Goal: Task Accomplishment & Management: Use online tool/utility

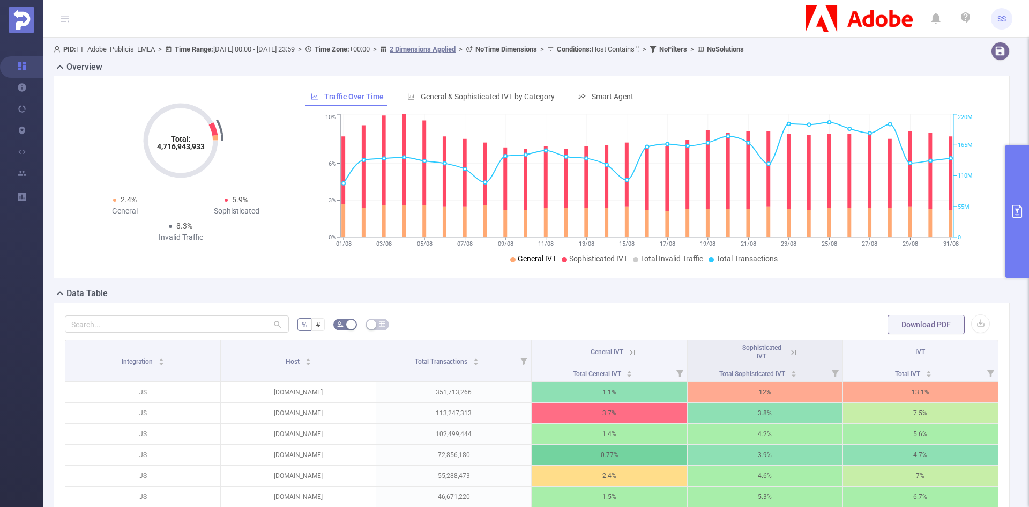
scroll to position [0, 2]
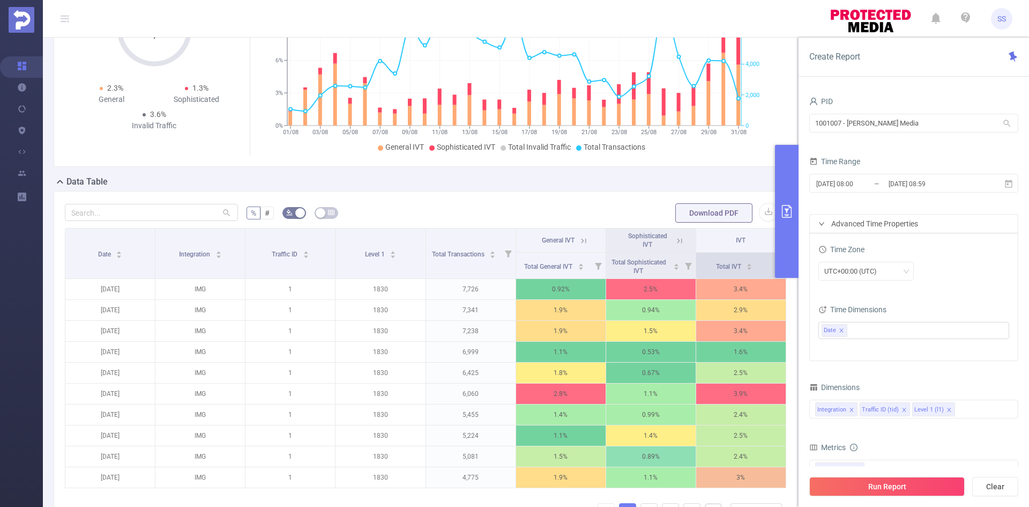
scroll to position [91, 0]
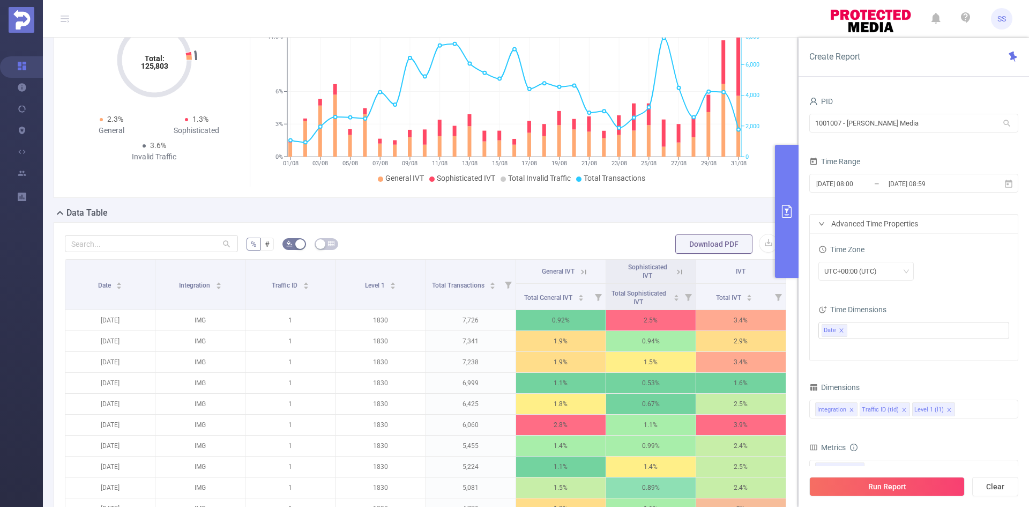
click at [796, 232] on button "primary" at bounding box center [787, 211] width 24 height 133
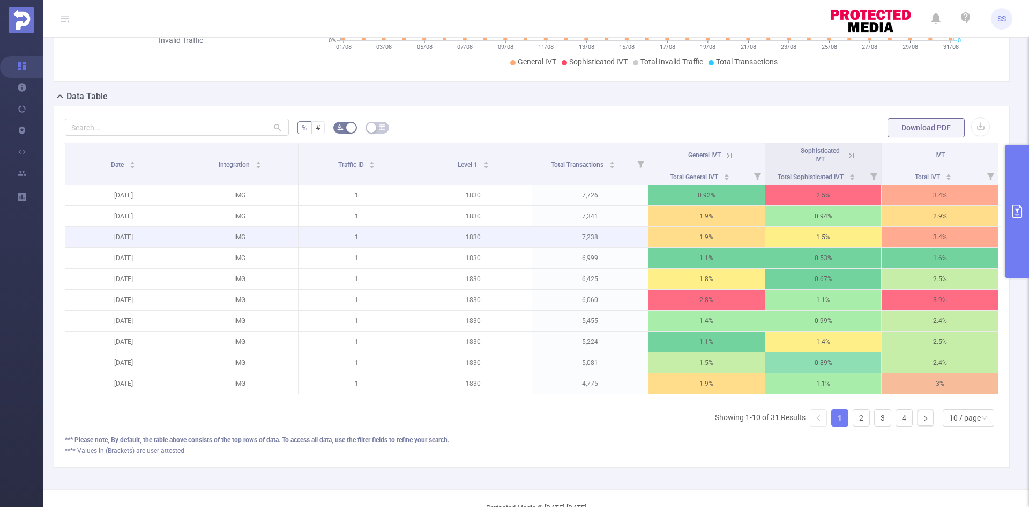
scroll to position [198, 0]
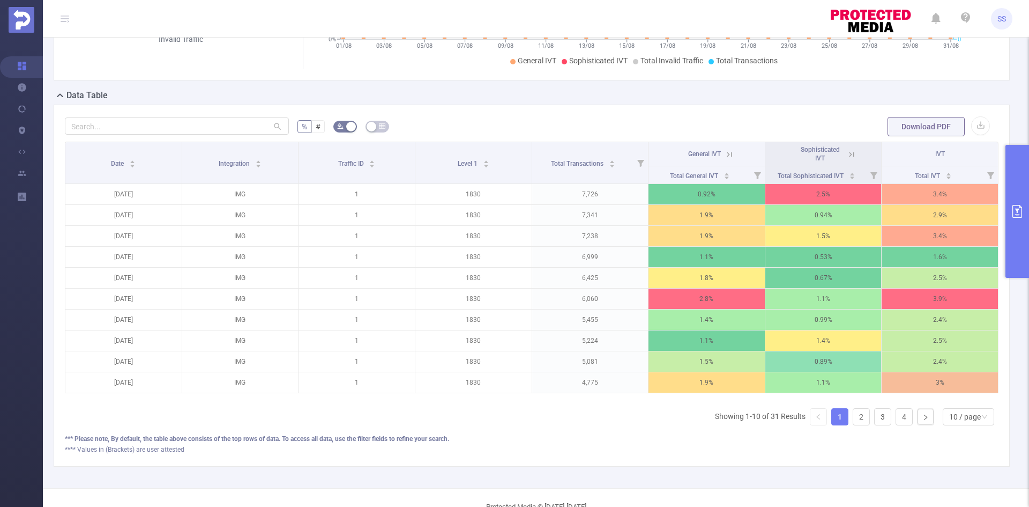
click at [725, 158] on icon at bounding box center [730, 155] width 10 height 10
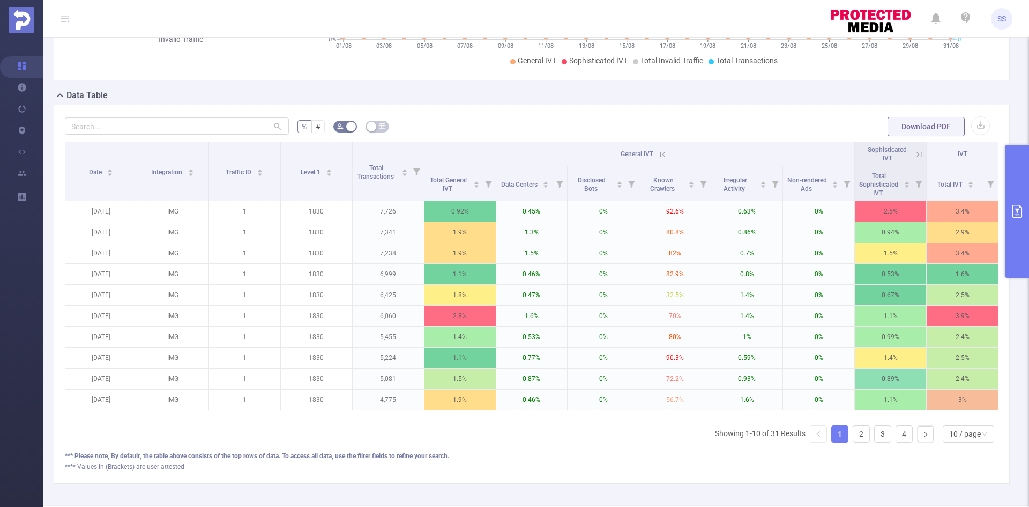
click at [660, 155] on icon at bounding box center [662, 154] width 5 height 5
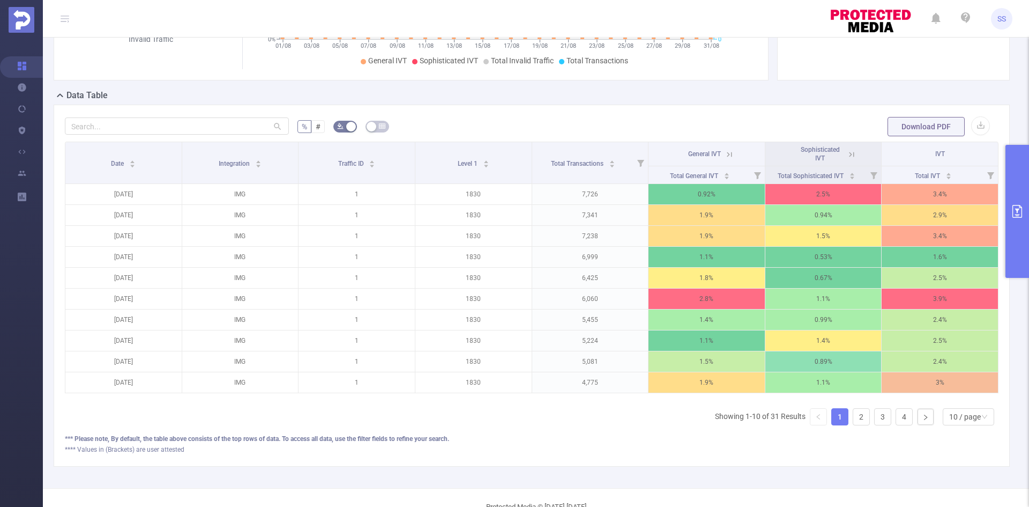
click at [1027, 200] on button "primary" at bounding box center [1018, 211] width 24 height 133
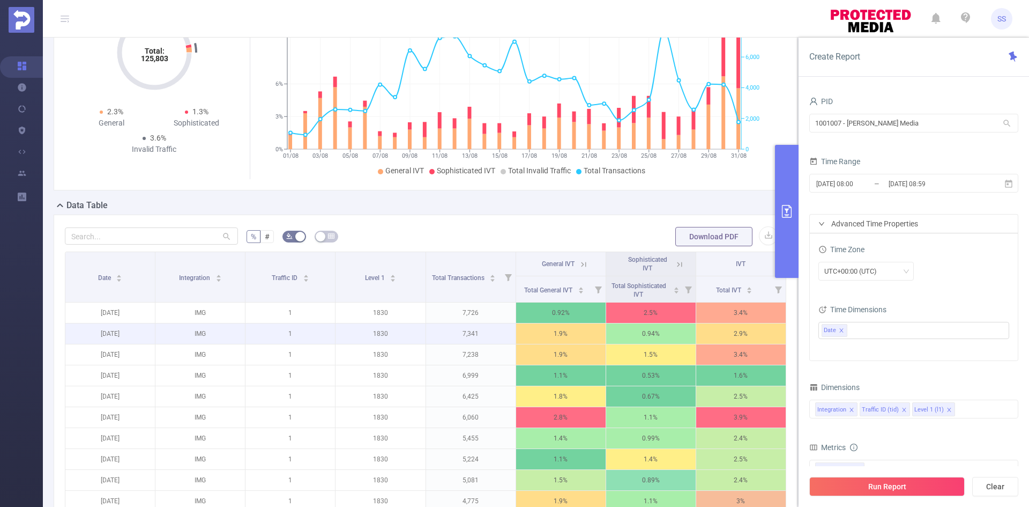
scroll to position [214, 0]
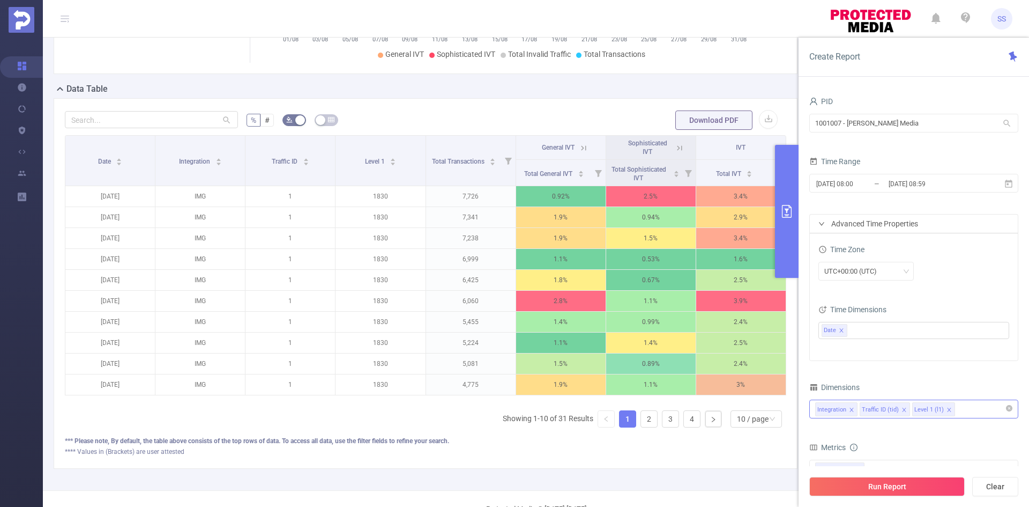
click at [967, 410] on div "Integration Traffic ID (tid) Level 1 (l1)" at bounding box center [913, 409] width 197 height 18
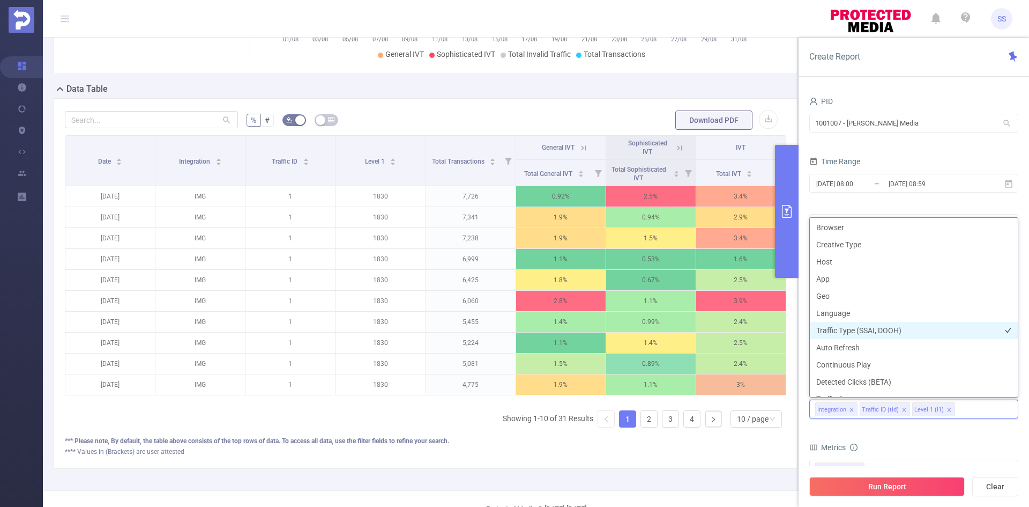
click at [889, 329] on li "Traffic Type (SSAI, DOOH)" at bounding box center [914, 330] width 208 height 17
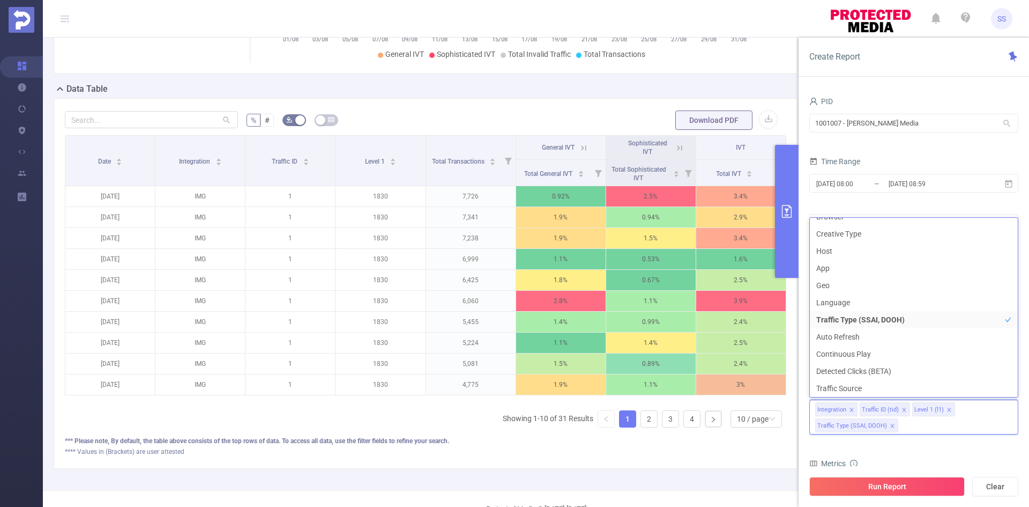
click at [885, 487] on button "Run Report" at bounding box center [886, 486] width 155 height 19
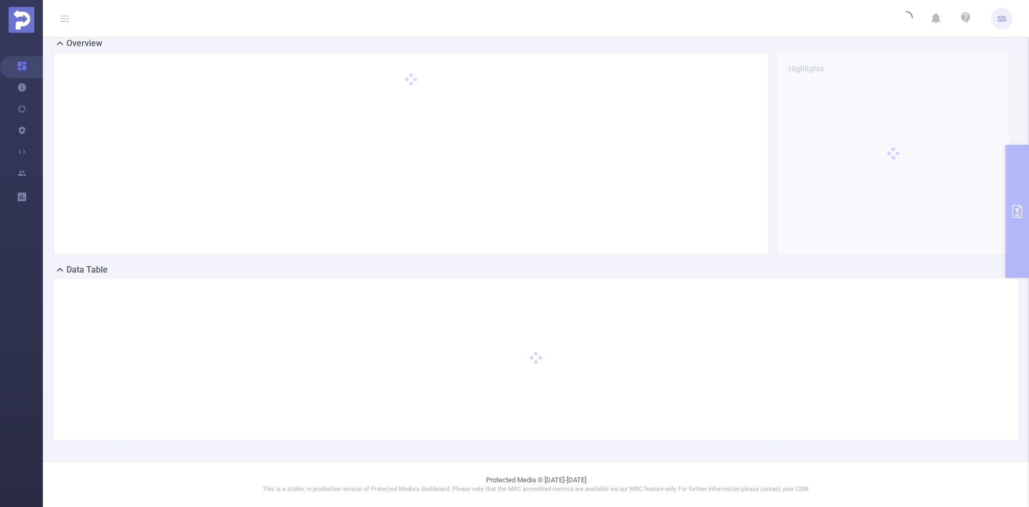
scroll to position [24, 0]
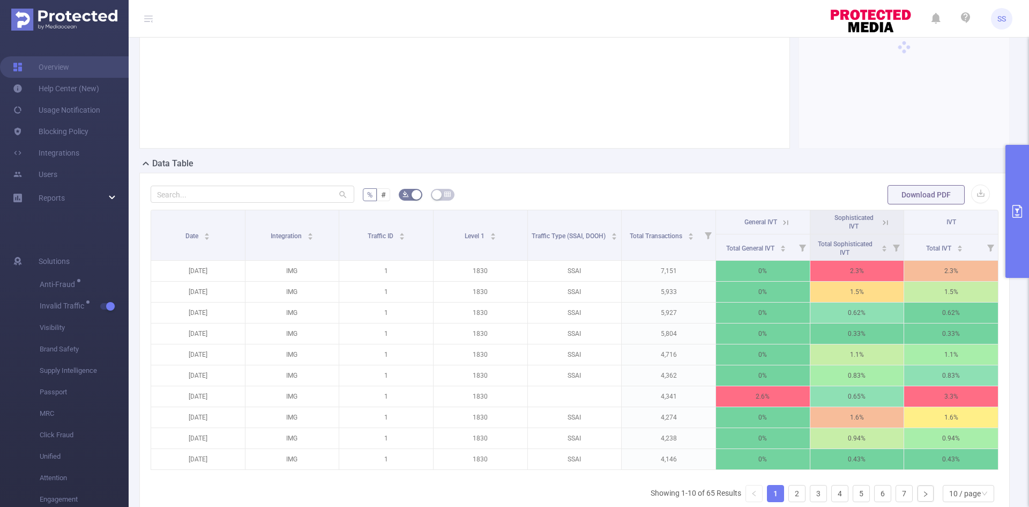
scroll to position [131, 0]
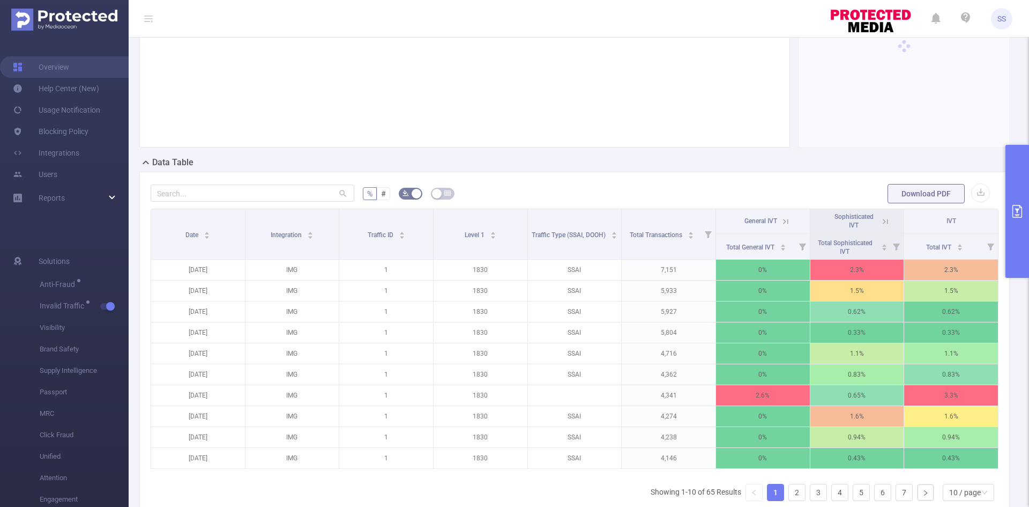
drag, startPoint x: 779, startPoint y: 220, endPoint x: 779, endPoint y: 232, distance: 11.8
click at [783, 220] on icon at bounding box center [785, 221] width 5 height 5
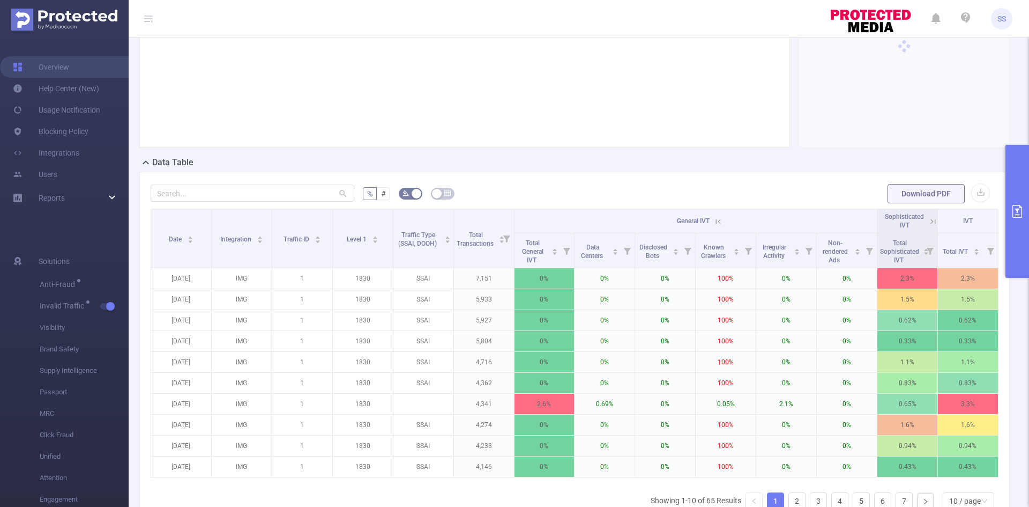
click at [714, 218] on icon at bounding box center [719, 222] width 10 height 10
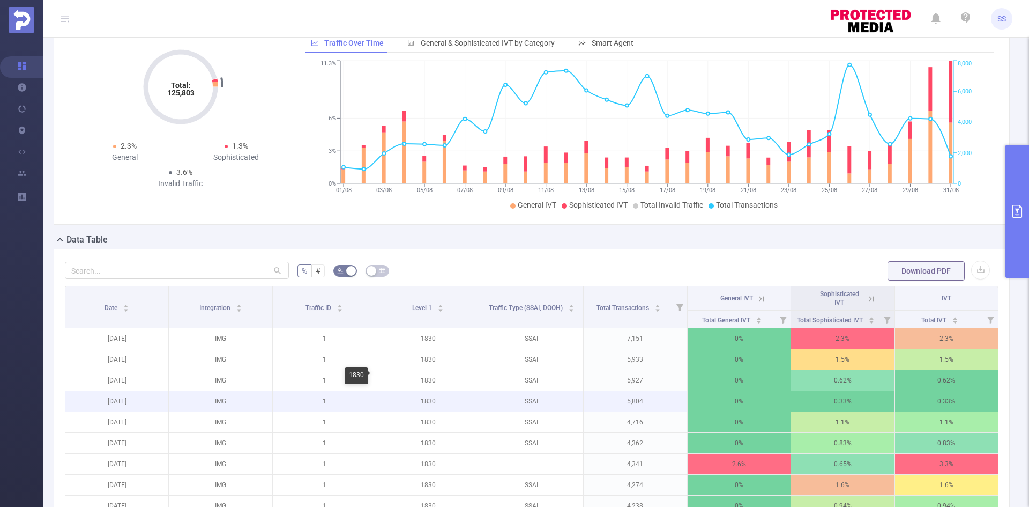
scroll to position [0, 0]
